Goal: Navigation & Orientation: Find specific page/section

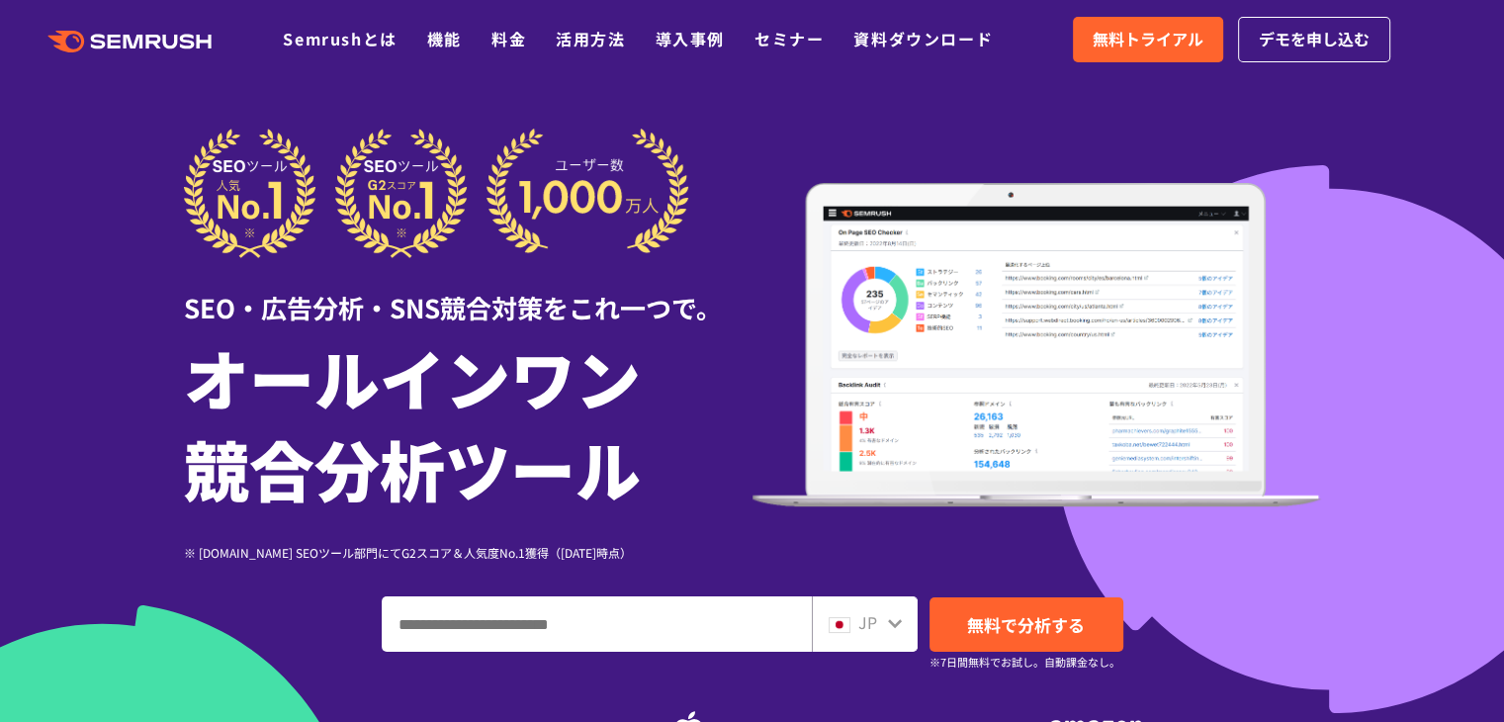
click at [842, 624] on img at bounding box center [840, 625] width 22 height 16
click at [900, 620] on icon at bounding box center [895, 623] width 14 height 9
drag, startPoint x: 900, startPoint y: 620, endPoint x: 875, endPoint y: 622, distance: 24.8
click at [899, 620] on icon at bounding box center [895, 623] width 14 height 9
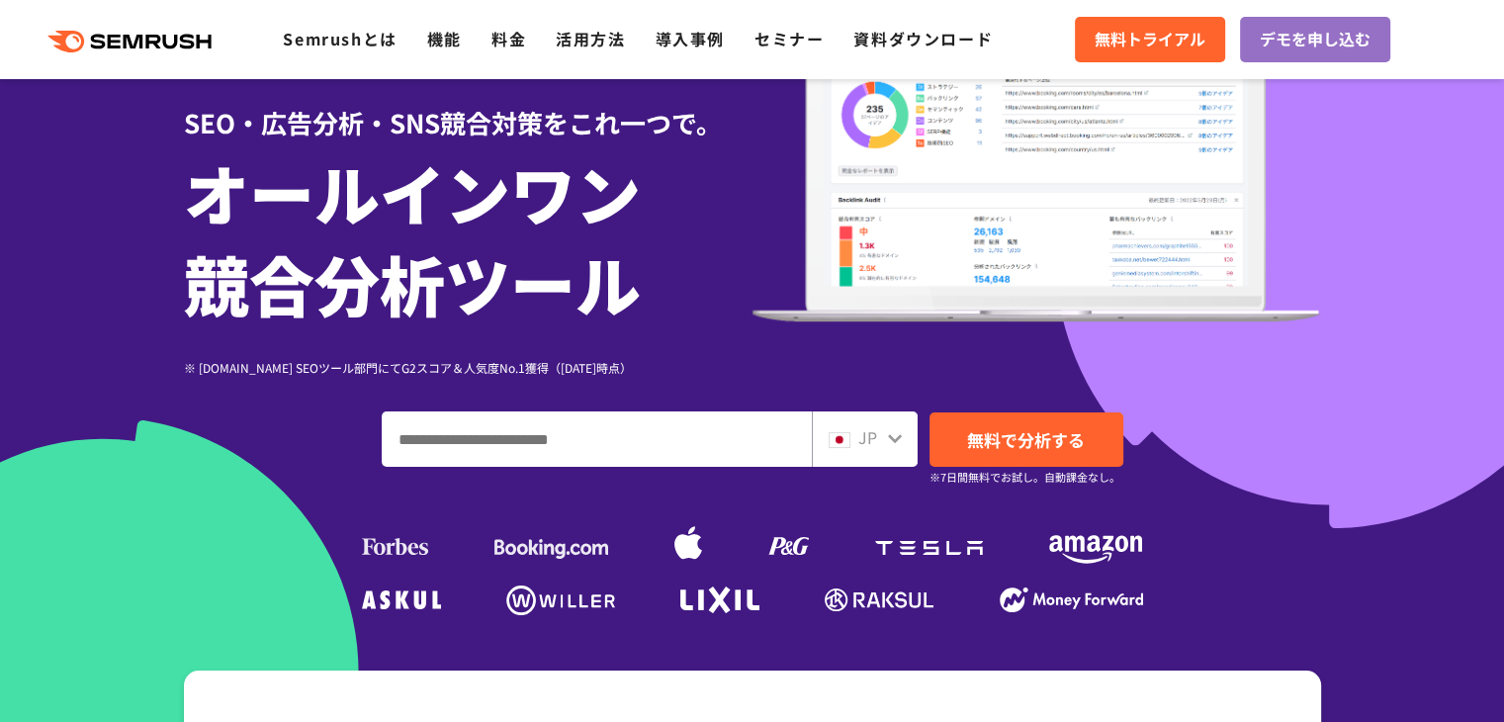
scroll to position [198, 0]
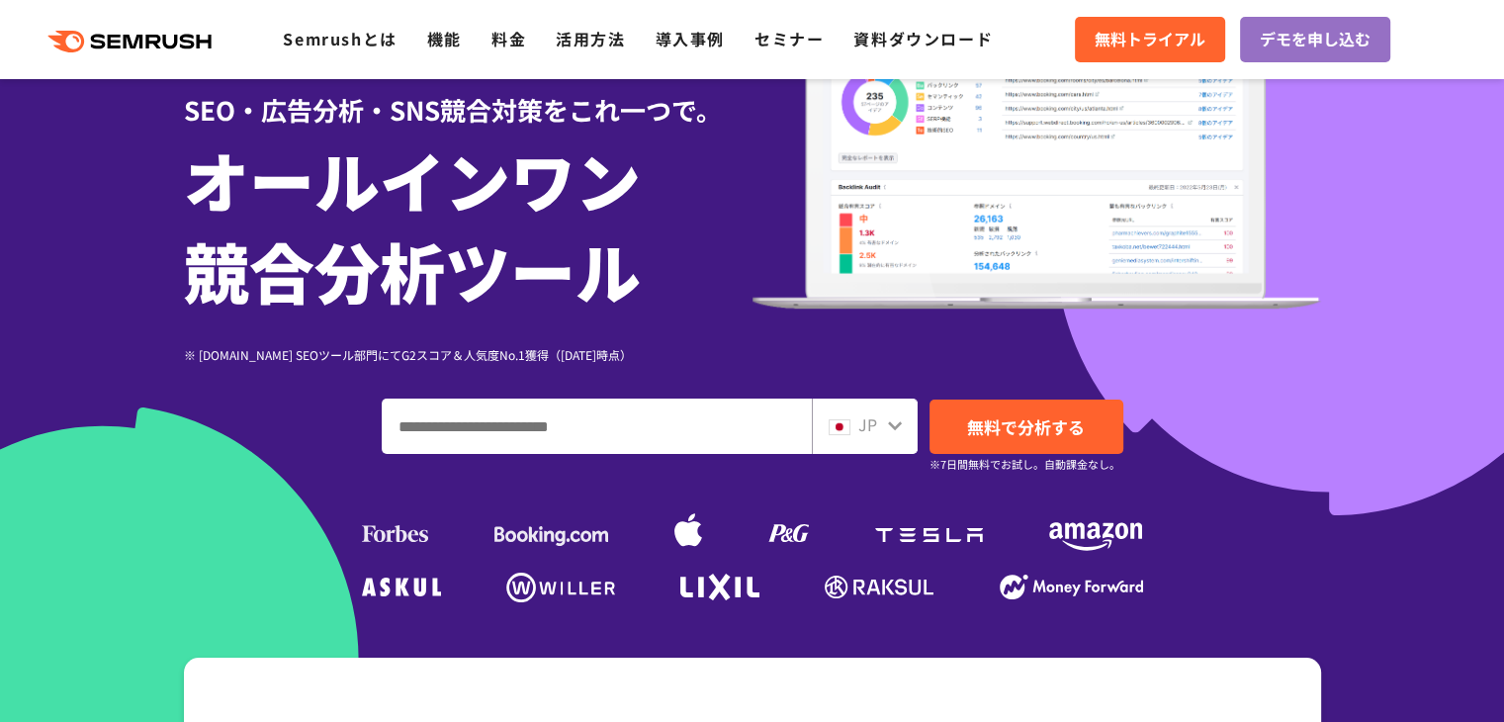
click at [894, 439] on div "JP" at bounding box center [865, 426] width 106 height 55
click at [850, 431] on div "JP" at bounding box center [860, 425] width 63 height 26
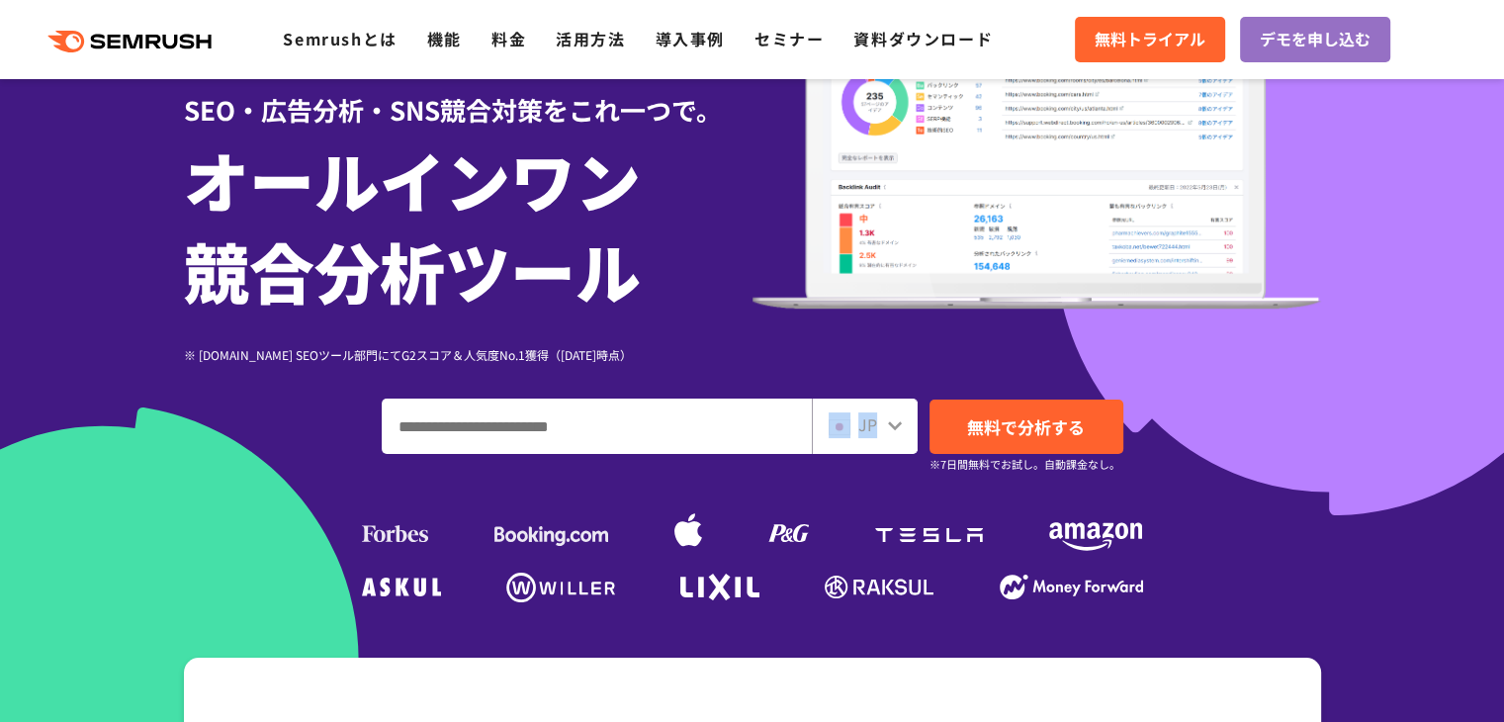
click at [850, 430] on div "JP" at bounding box center [860, 425] width 63 height 26
